Goal: Task Accomplishment & Management: Manage account settings

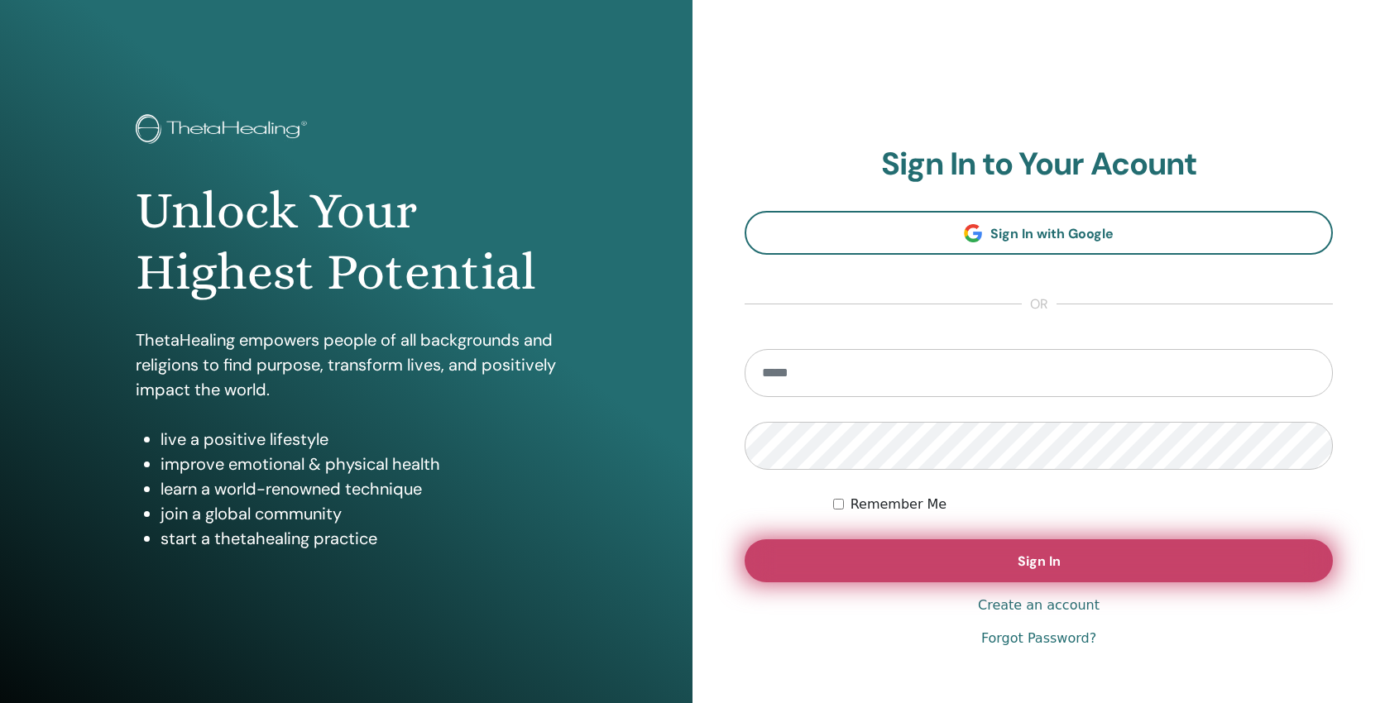
type input "**********"
click at [961, 567] on button "Sign In" at bounding box center [1039, 560] width 588 height 43
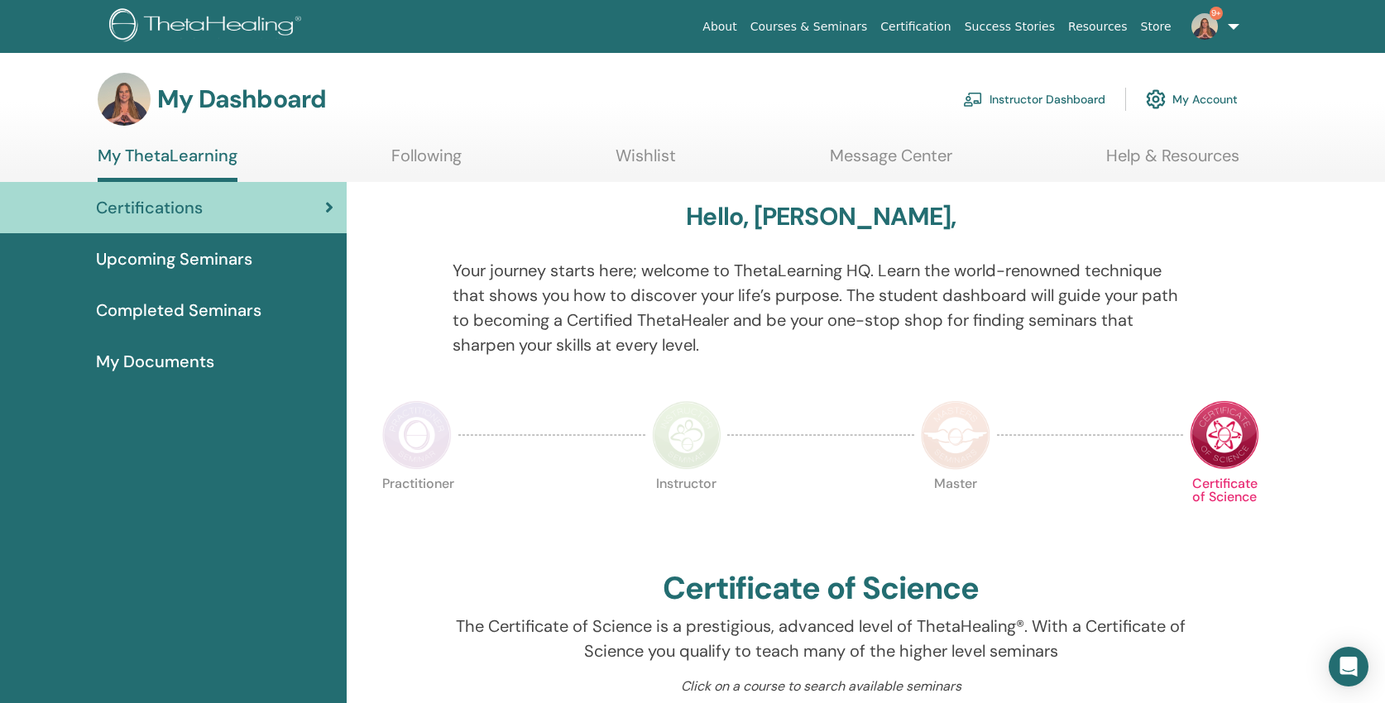
click at [1042, 101] on link "Instructor Dashboard" at bounding box center [1034, 99] width 142 height 36
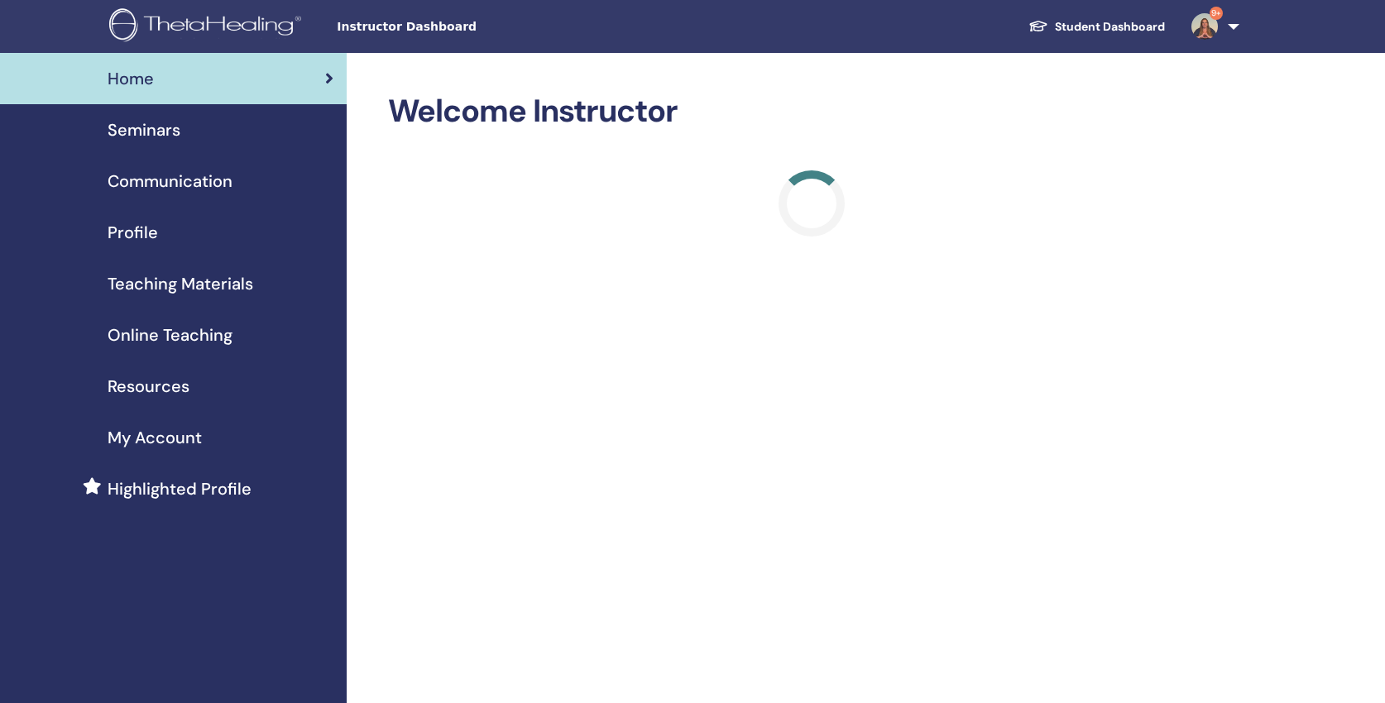
click at [1232, 23] on link "9+" at bounding box center [1212, 26] width 68 height 53
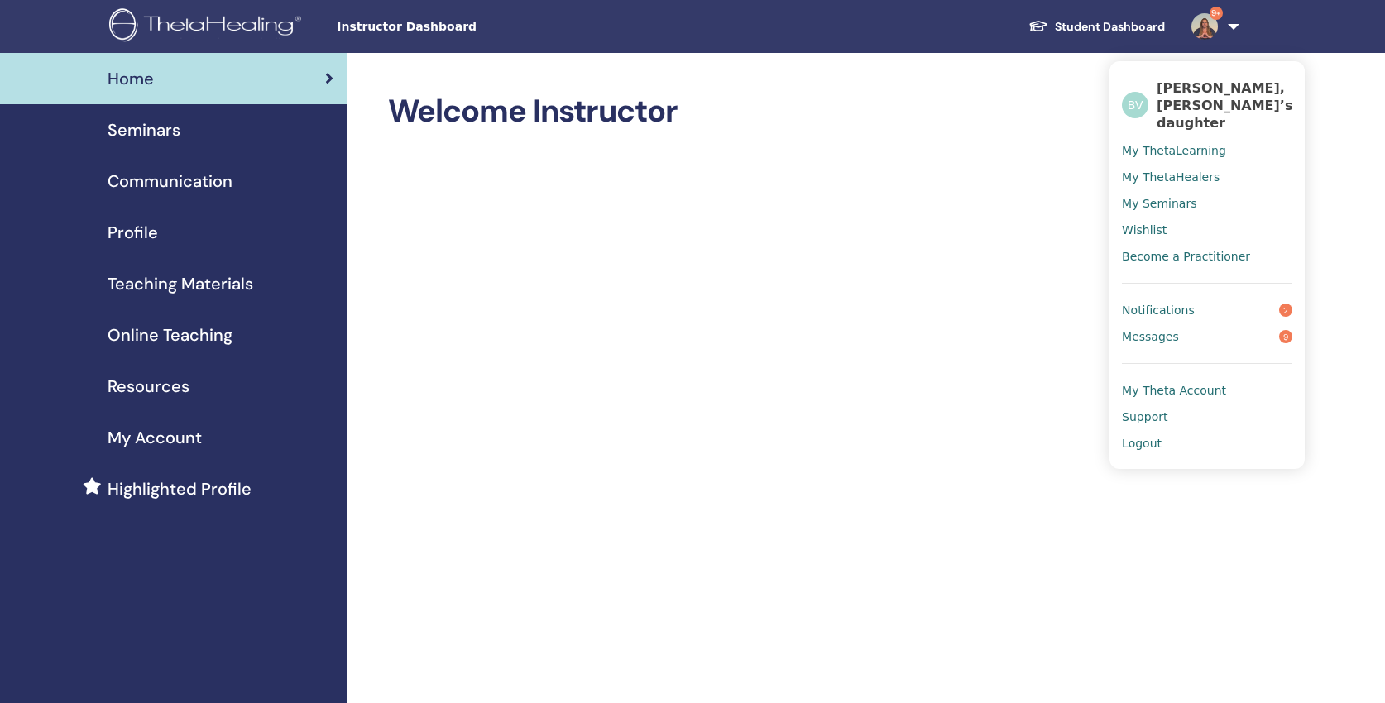
click at [1179, 383] on span "My Theta Account" at bounding box center [1174, 390] width 104 height 15
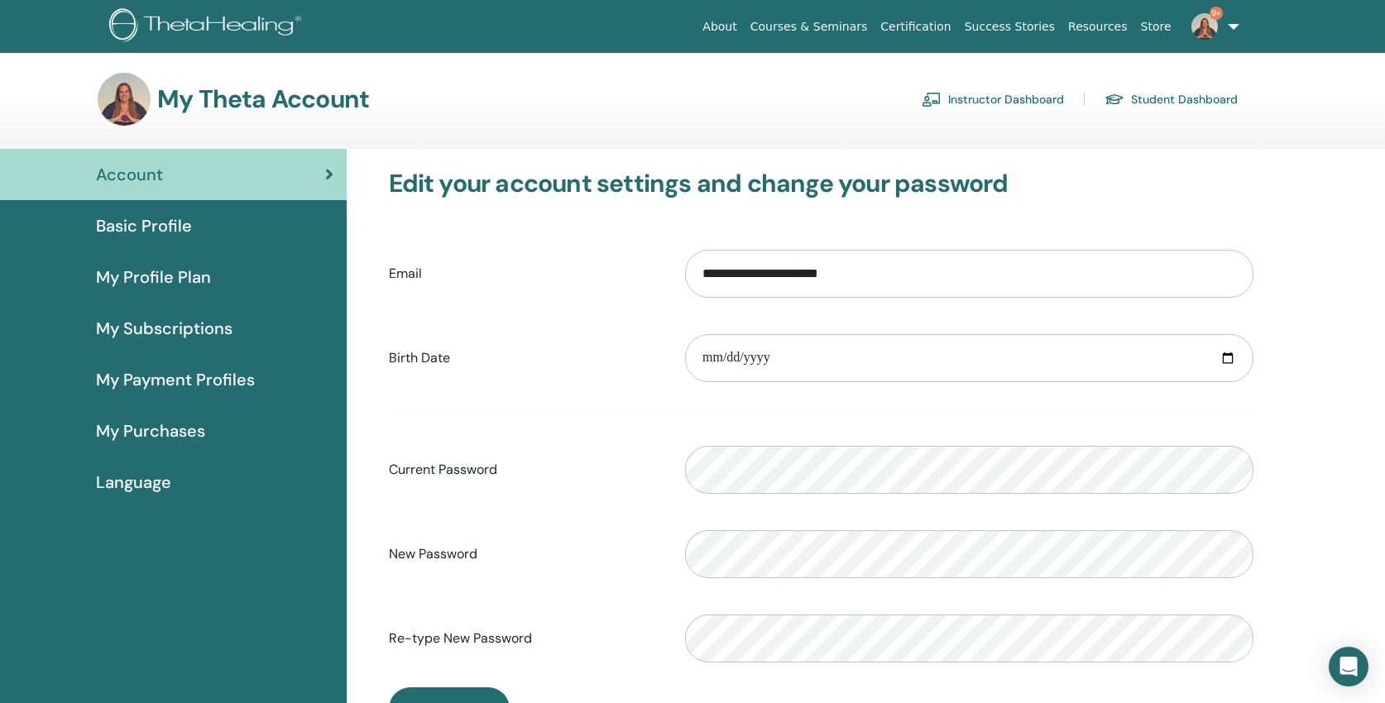
click at [141, 272] on span "My Profile Plan" at bounding box center [153, 277] width 115 height 25
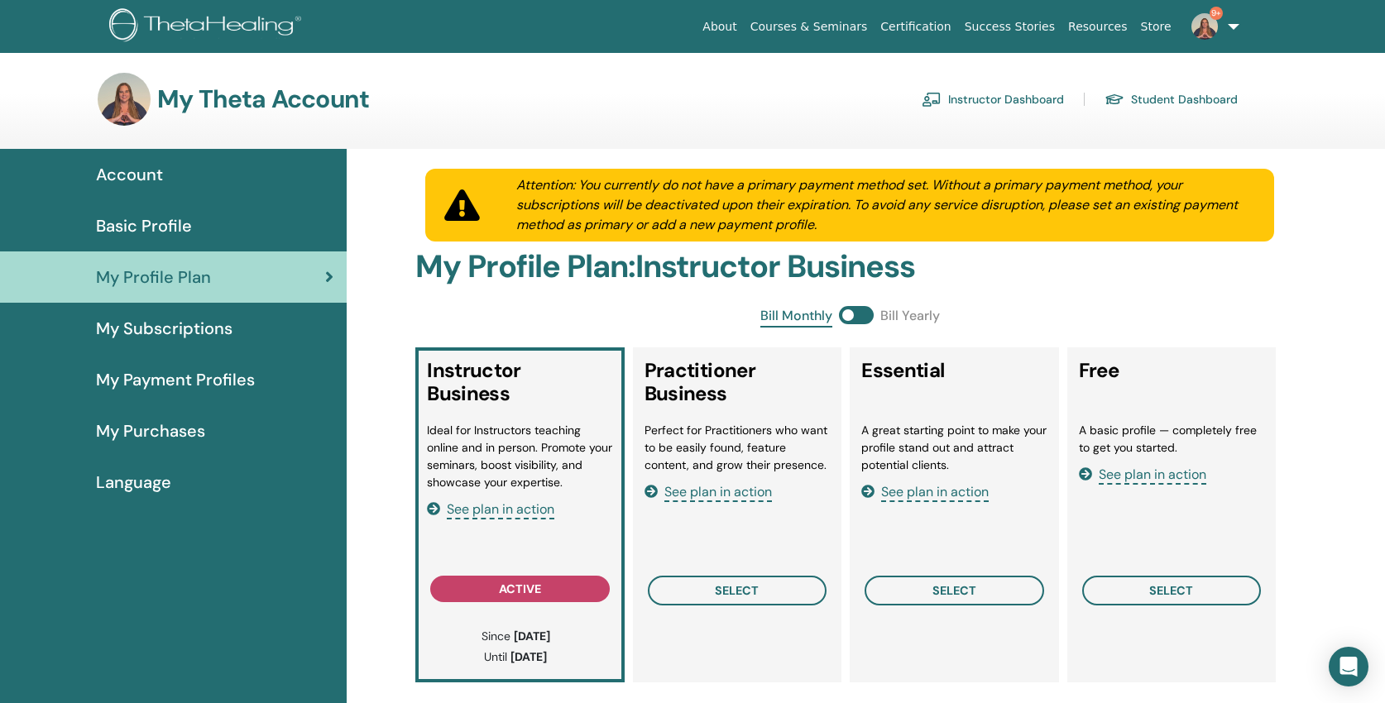
click at [982, 493] on span "See plan in action" at bounding box center [935, 492] width 108 height 19
click at [1157, 480] on span "See plan in action" at bounding box center [1153, 475] width 108 height 19
